Goal: Task Accomplishment & Management: Use online tool/utility

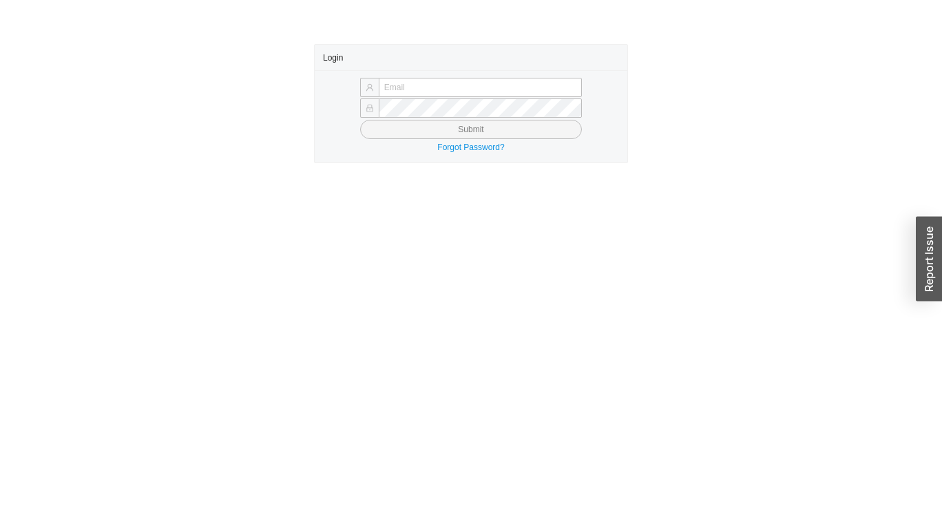
type input "yossi@asbathnj.com"
click at [394, 124] on button "Submit" at bounding box center [471, 129] width 222 height 19
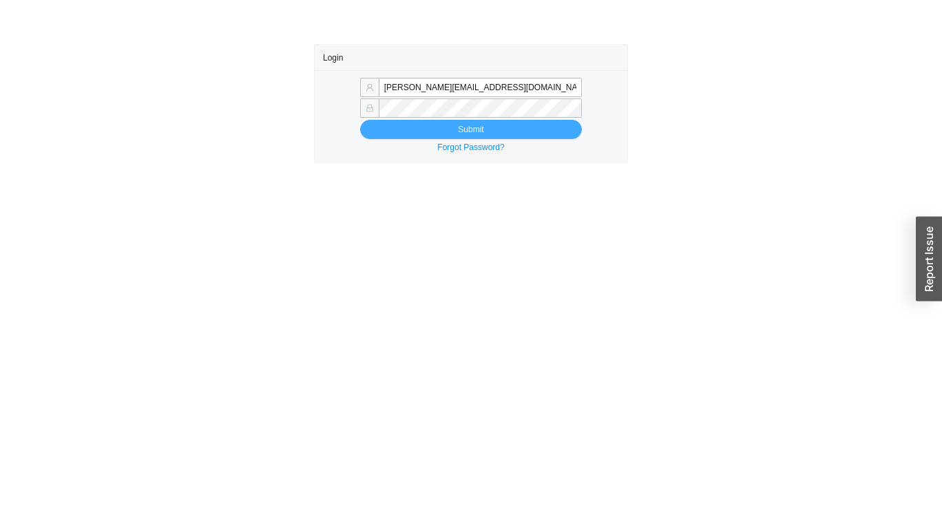
click at [377, 127] on button "Submit" at bounding box center [471, 129] width 222 height 19
click at [547, 129] on button "Submit" at bounding box center [471, 129] width 222 height 19
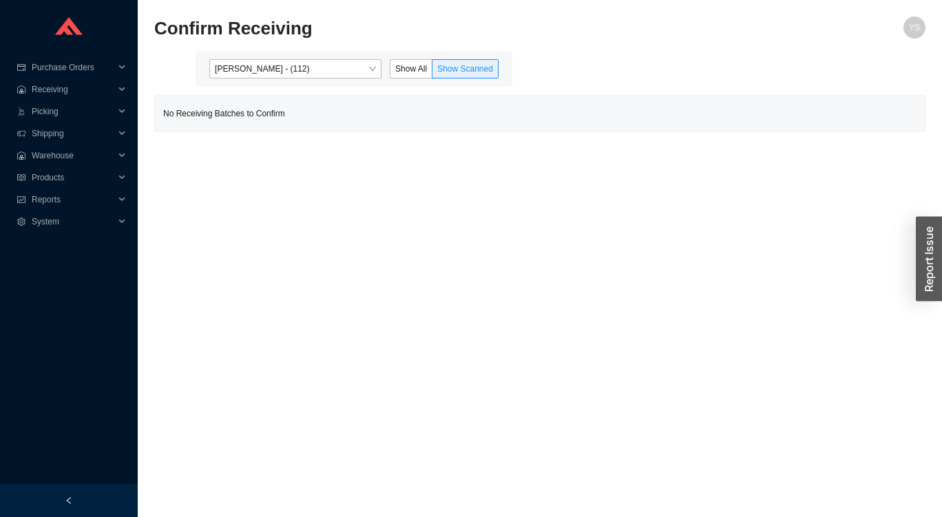
click at [264, 71] on span "[PERSON_NAME] - (112)" at bounding box center [295, 69] width 161 height 18
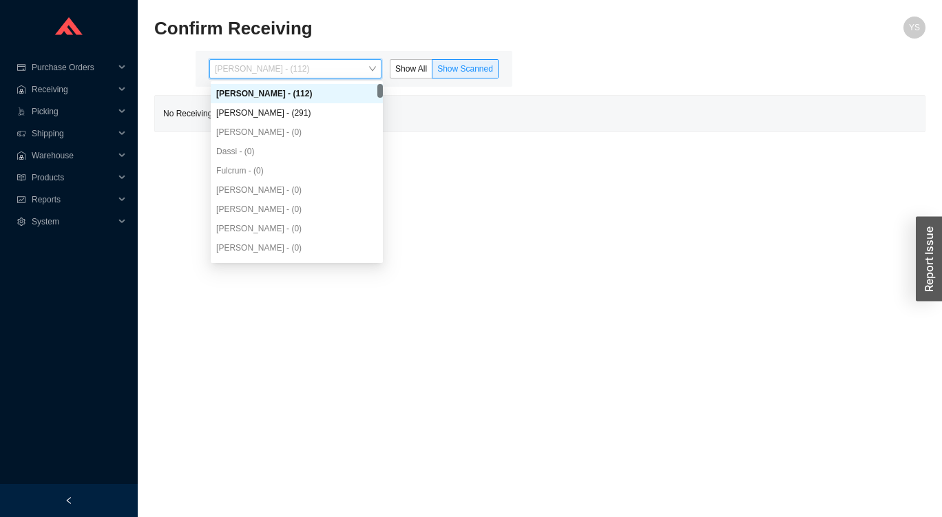
click at [238, 114] on div "[PERSON_NAME] - (291)" at bounding box center [296, 113] width 161 height 12
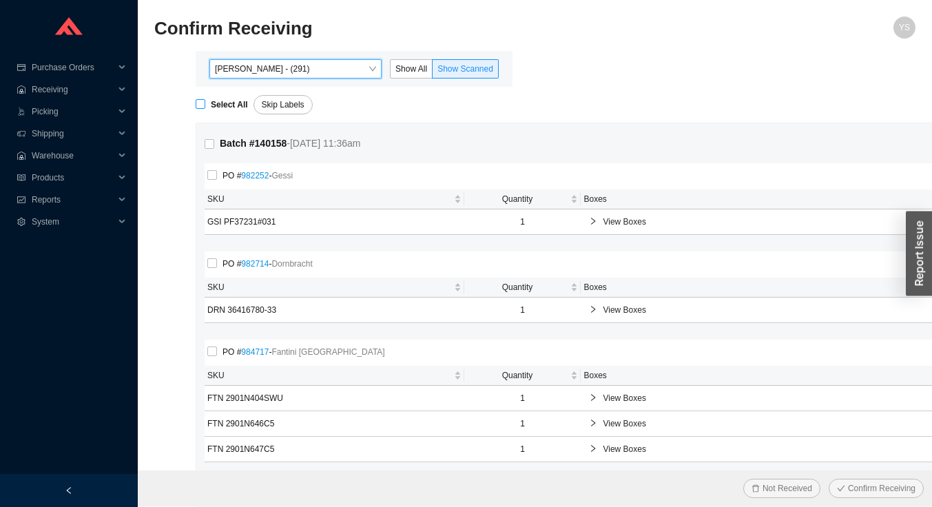
click at [201, 105] on input "Select All" at bounding box center [201, 104] width 10 height 10
checkbox input "true"
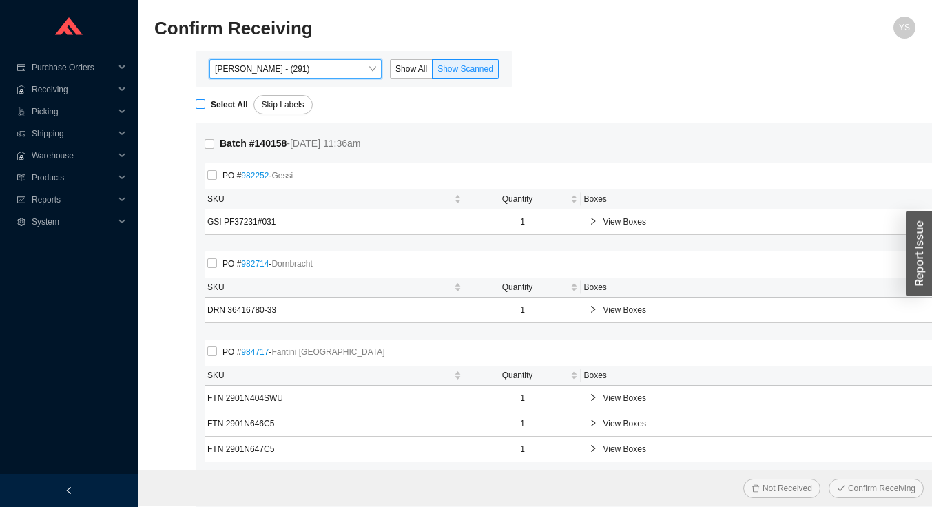
checkbox input "true"
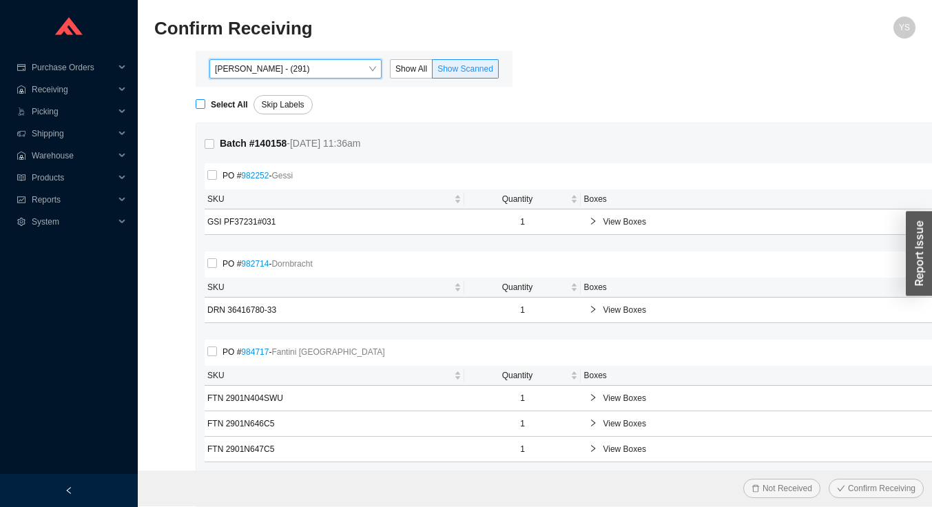
checkbox input "true"
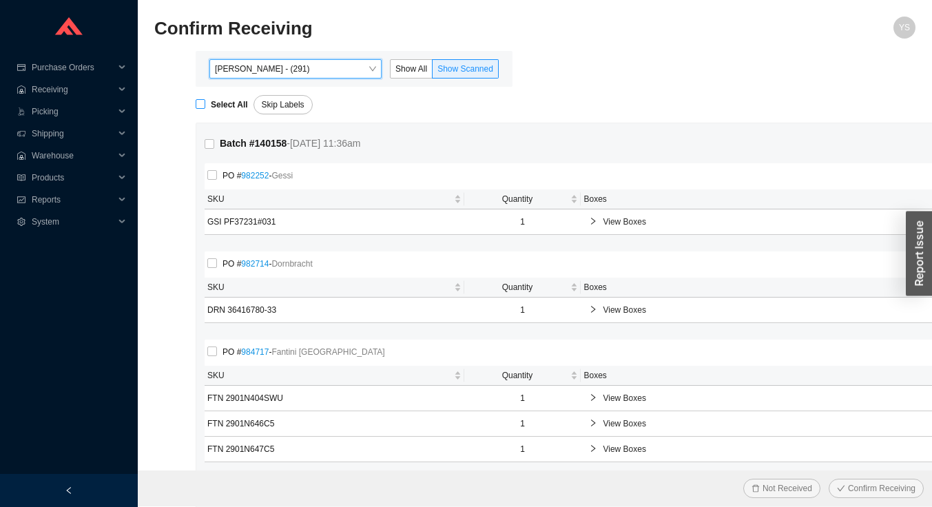
checkbox input "true"
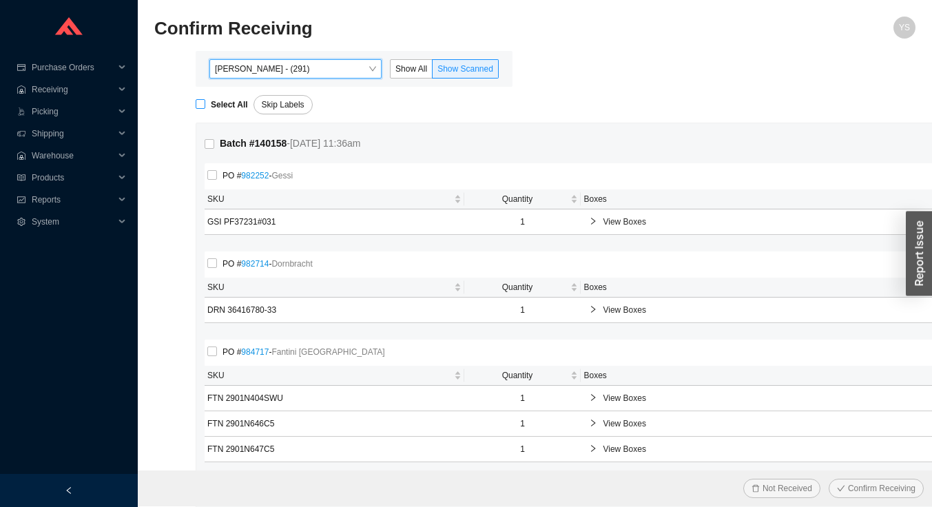
checkbox input "true"
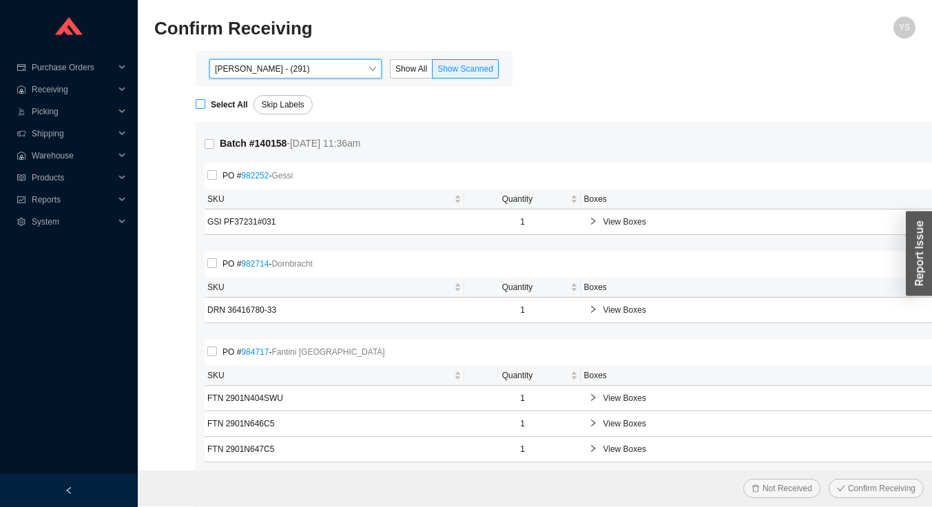
checkbox input "true"
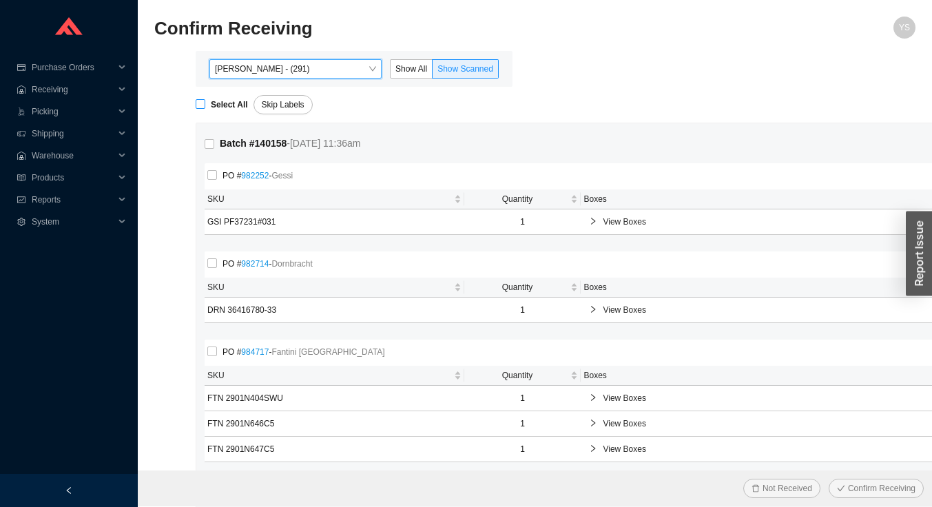
checkbox input "true"
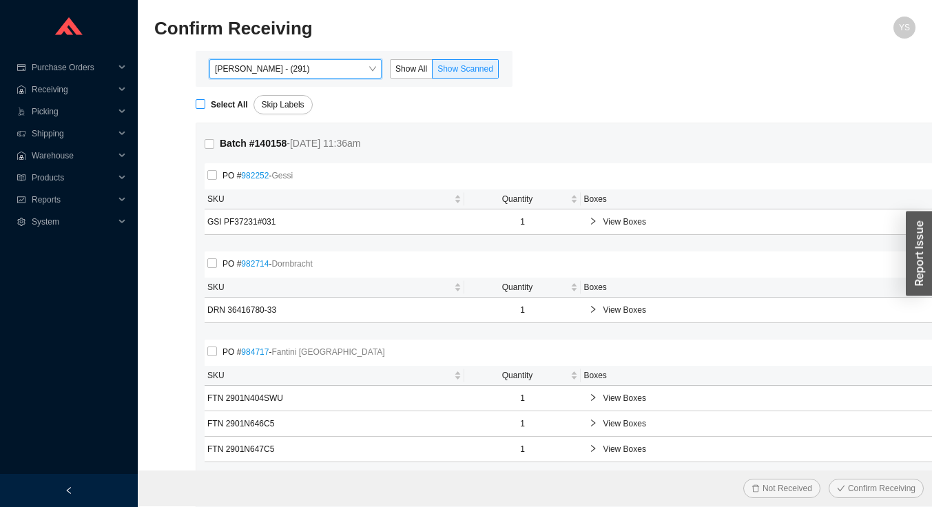
checkbox input "true"
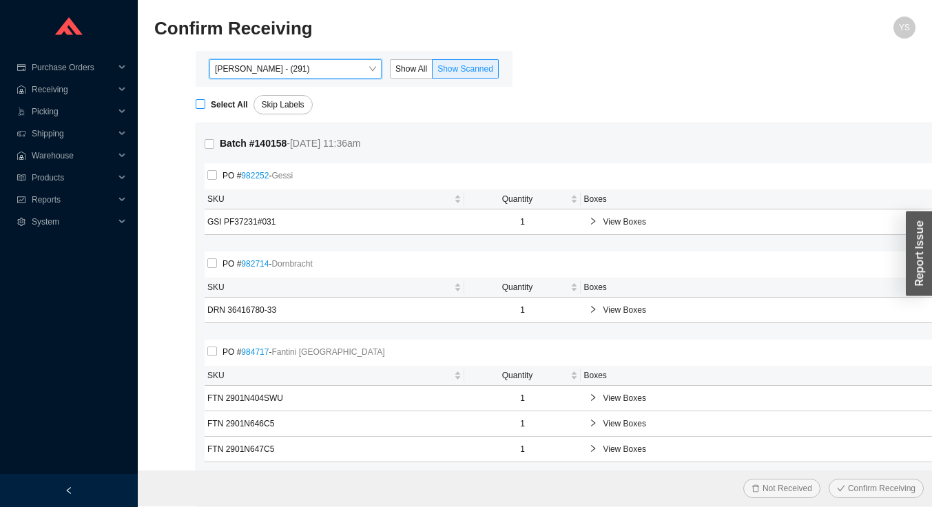
checkbox input "true"
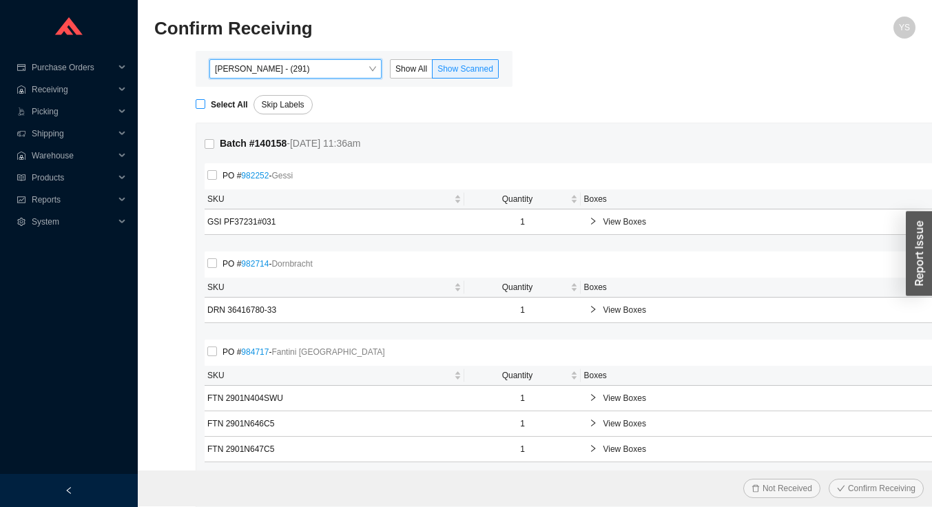
checkbox input "true"
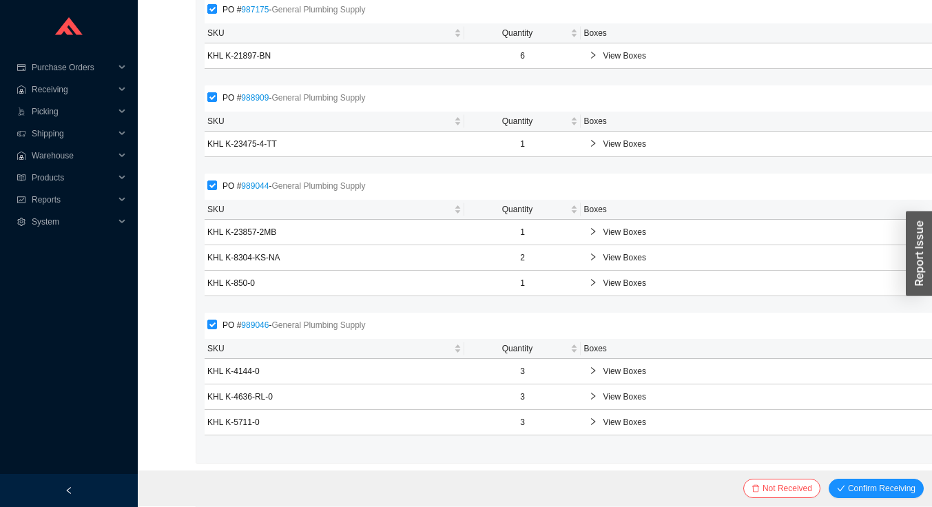
scroll to position [5233, 0]
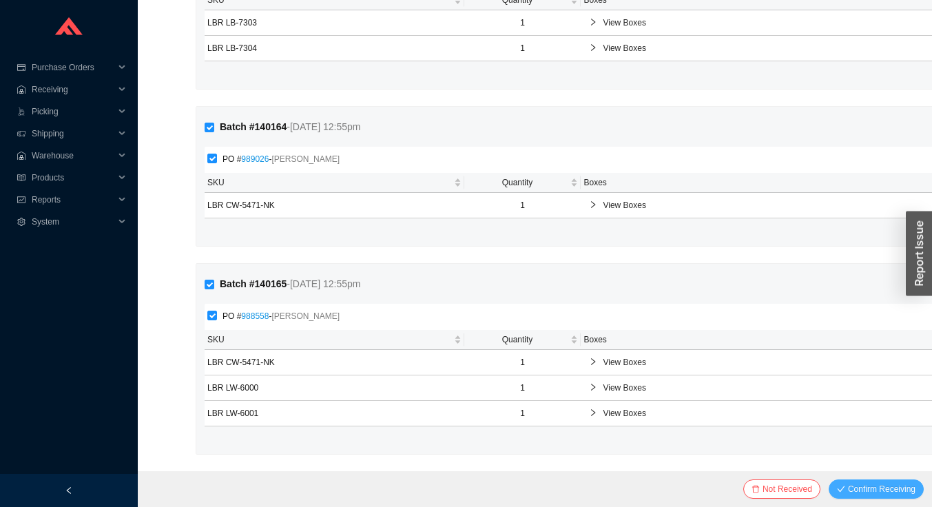
click at [883, 487] on span "Confirm Receiving" at bounding box center [881, 489] width 67 height 14
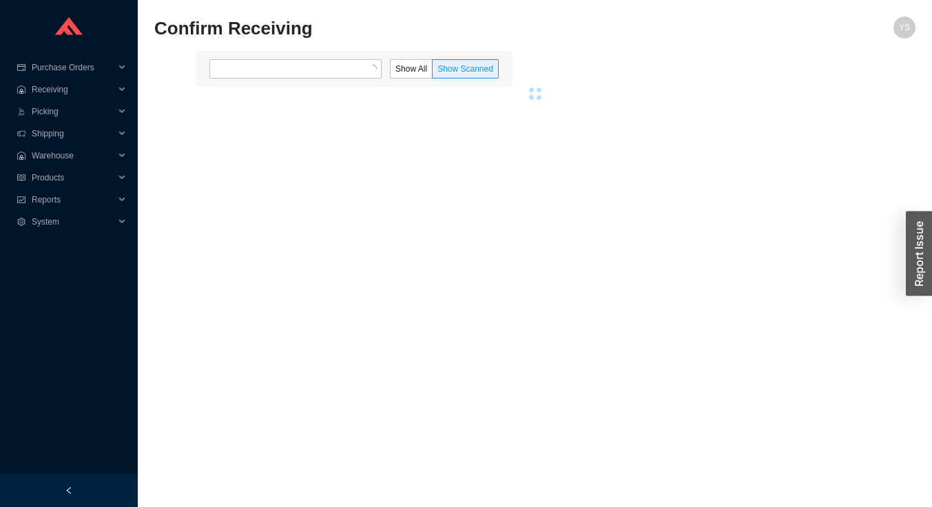
scroll to position [0, 0]
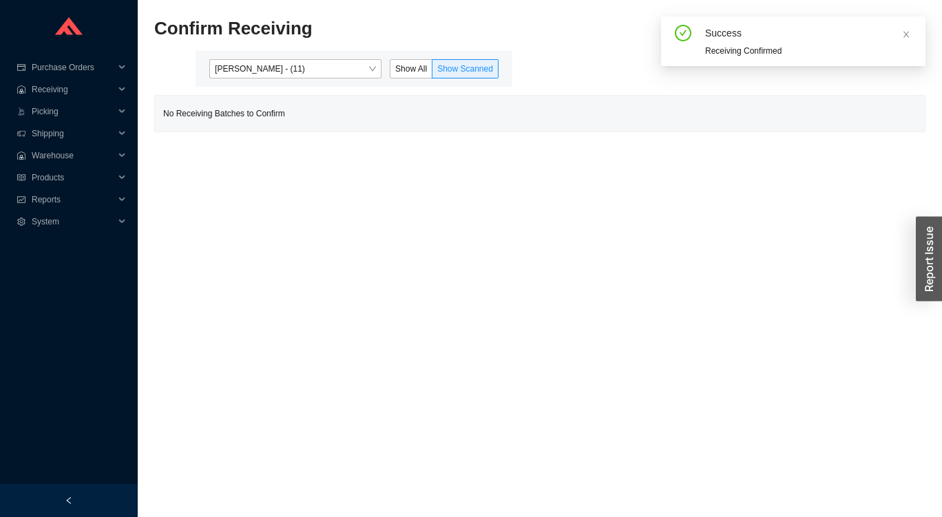
click at [404, 69] on span "Show All" at bounding box center [411, 69] width 32 height 10
click at [390, 72] on input "Show All" at bounding box center [390, 72] width 0 height 0
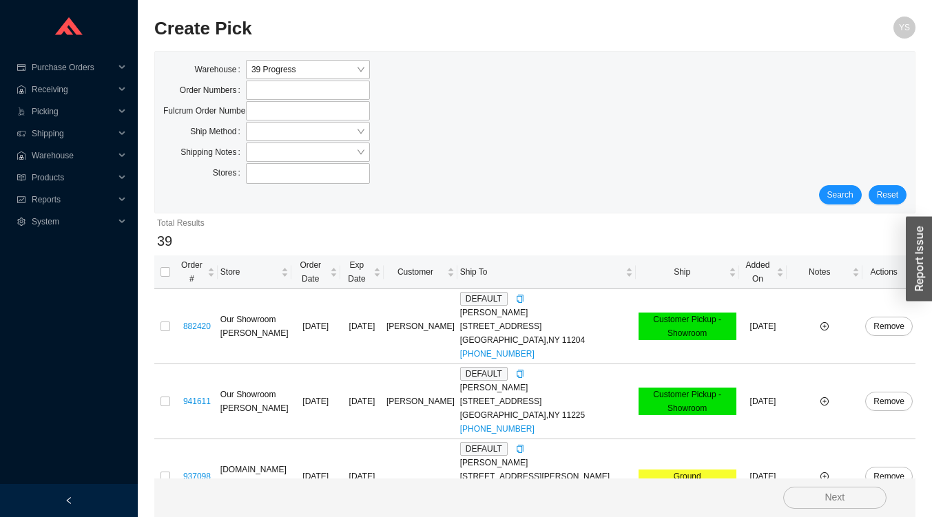
click at [682, 269] on span "Ship" at bounding box center [681, 272] width 87 height 14
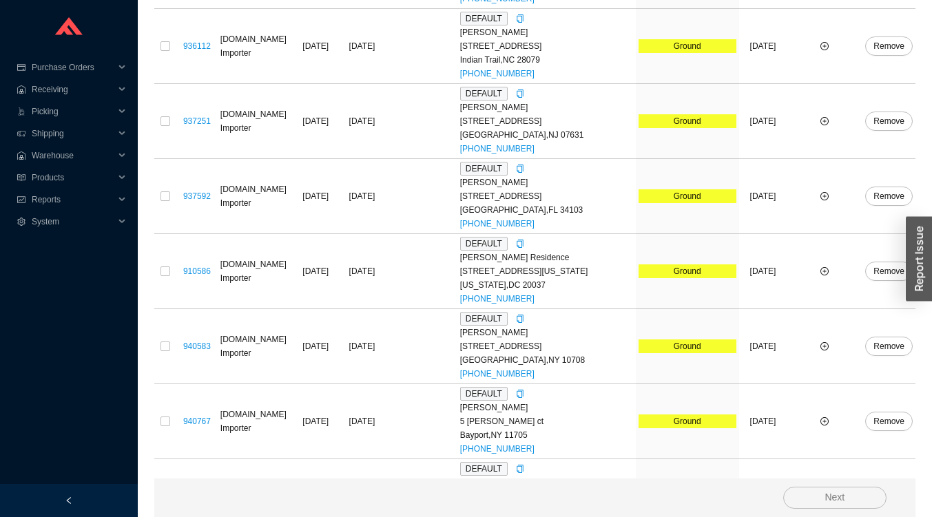
scroll to position [2724, 0]
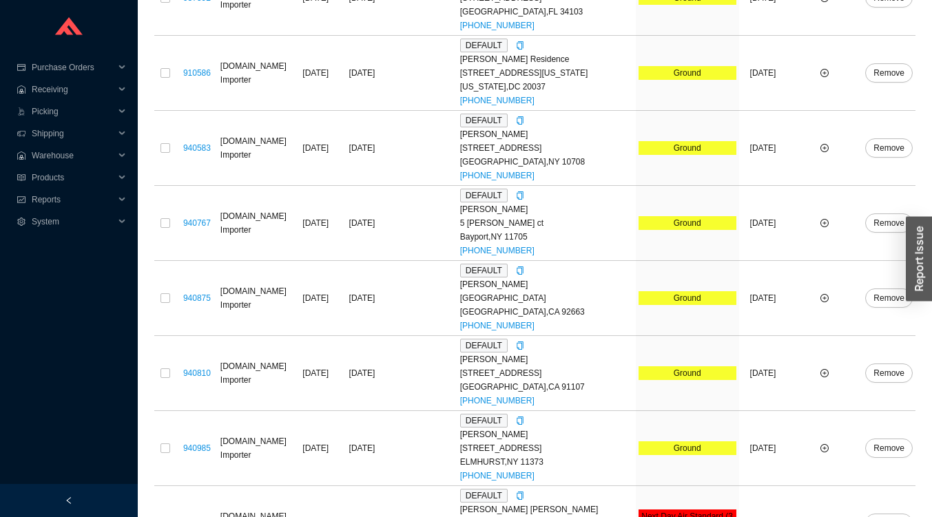
click at [161, 516] on input "checkbox" at bounding box center [165, 523] width 10 height 10
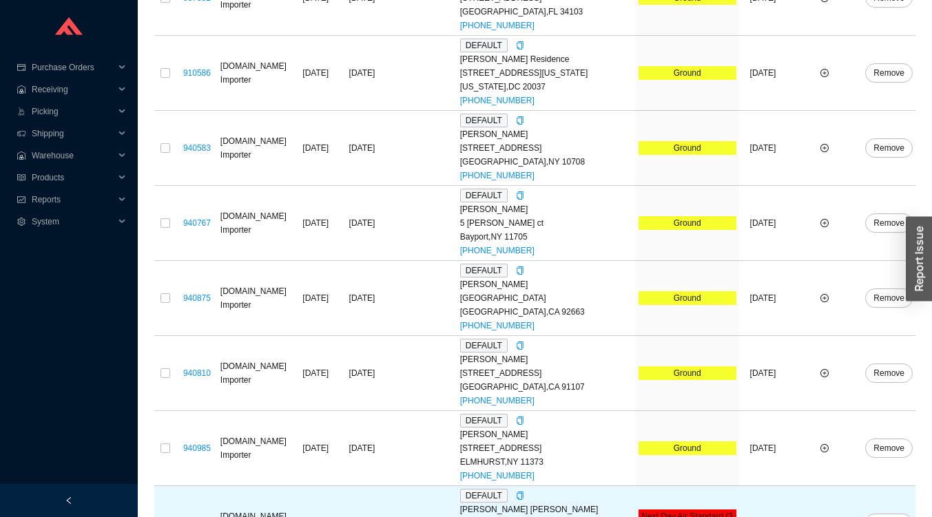
click at [165, 516] on input "checkbox" at bounding box center [165, 523] width 10 height 10
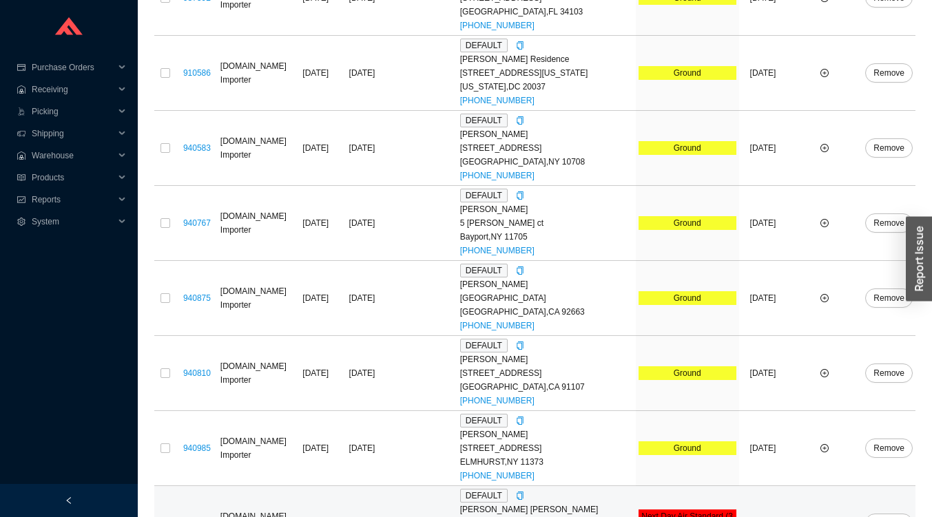
click at [163, 516] on input "checkbox" at bounding box center [165, 523] width 10 height 10
checkbox input "true"
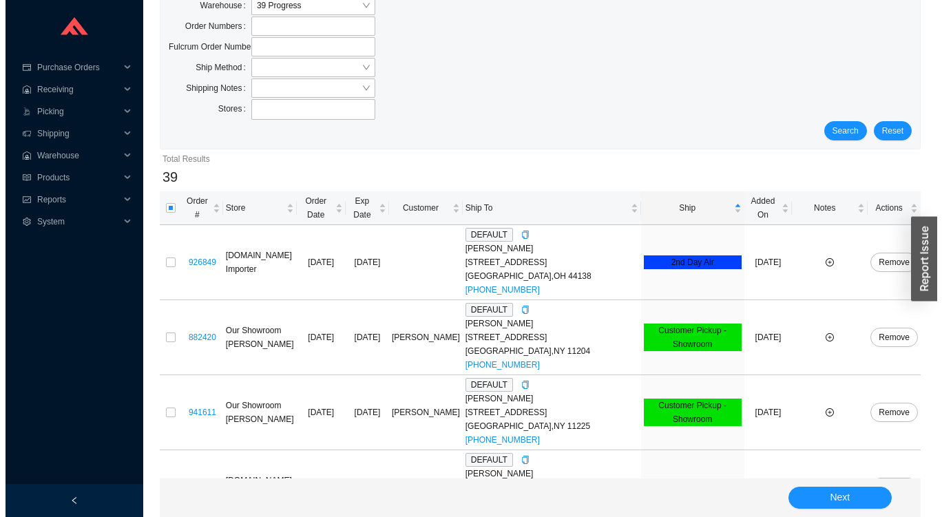
scroll to position [0, 0]
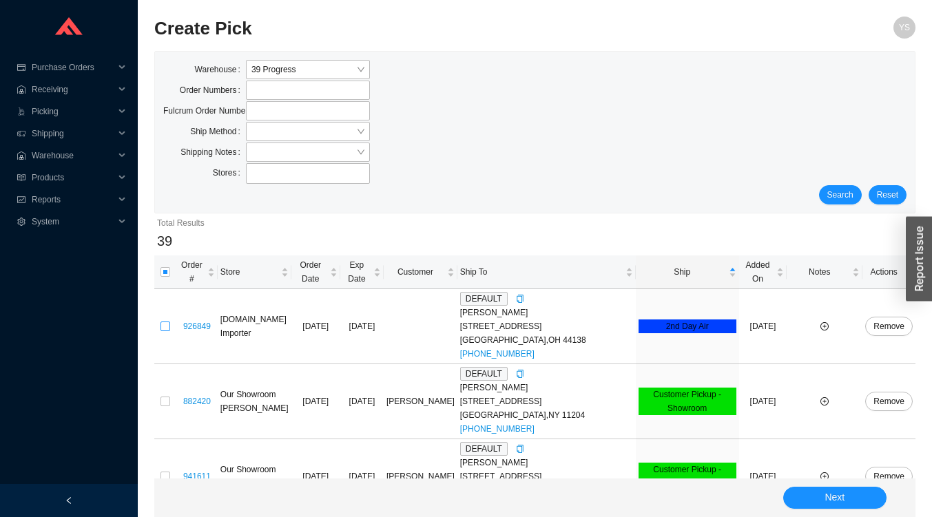
click at [166, 322] on input "checkbox" at bounding box center [165, 327] width 10 height 10
checkbox input "true"
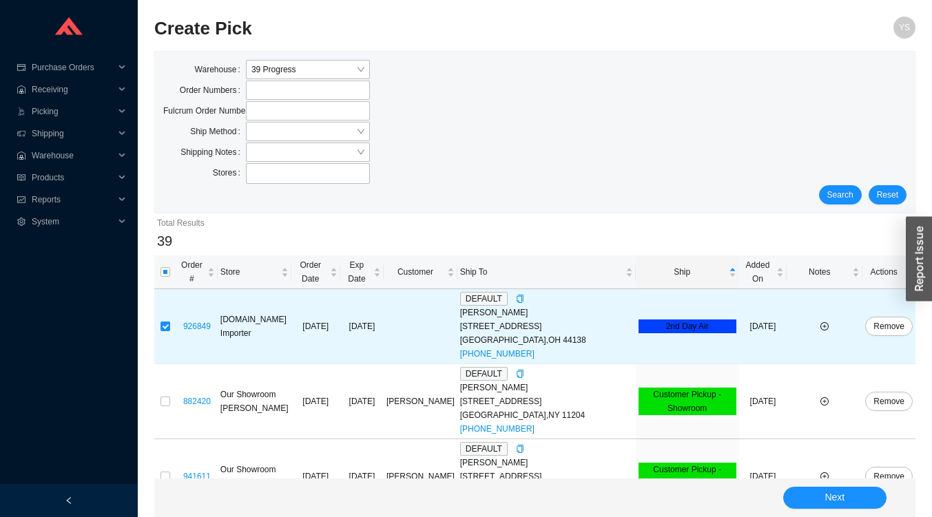
click at [857, 507] on button "Next" at bounding box center [834, 498] width 103 height 22
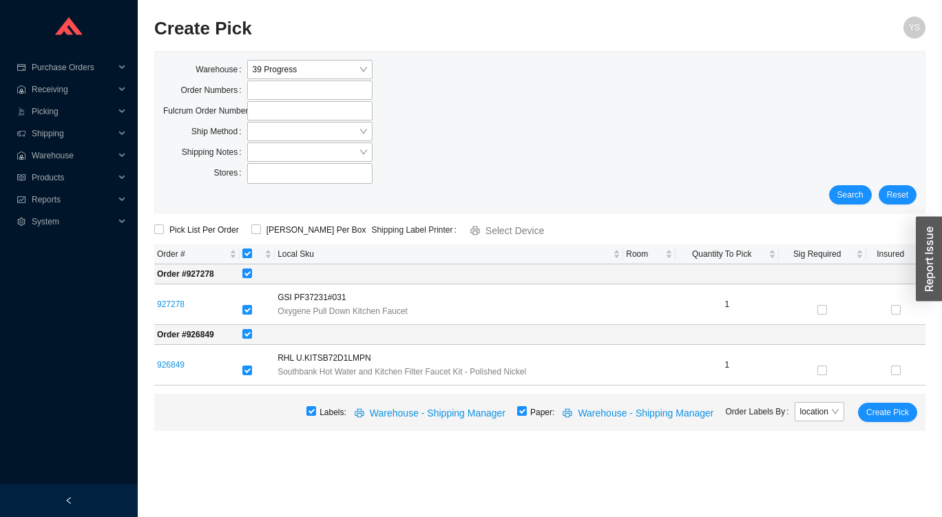
click at [593, 63] on div "Warehouse 39 Progress" at bounding box center [539, 70] width 753 height 21
